Goal: Information Seeking & Learning: Find specific fact

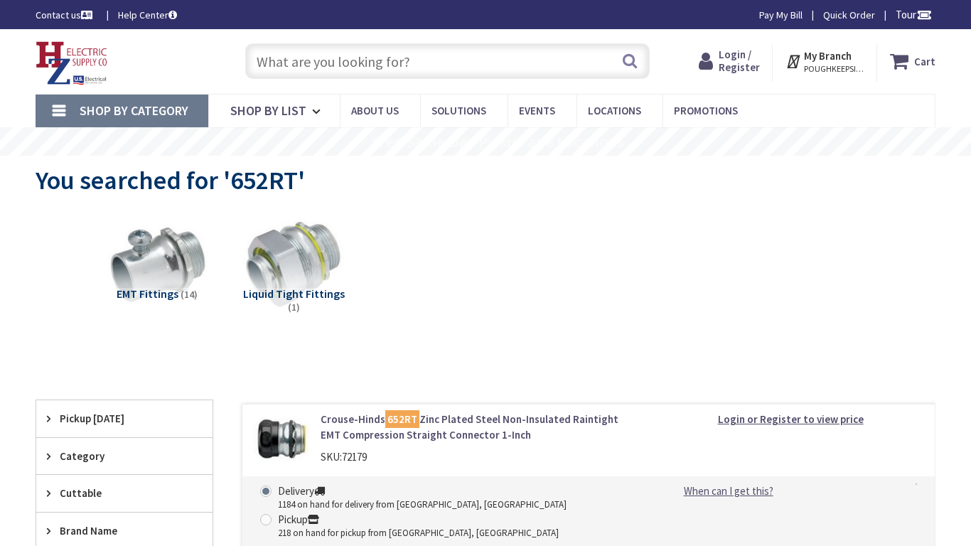
type input "Continental Pl, [GEOGRAPHIC_DATA], [GEOGRAPHIC_DATA]"
